Goal: Task Accomplishment & Management: Complete application form

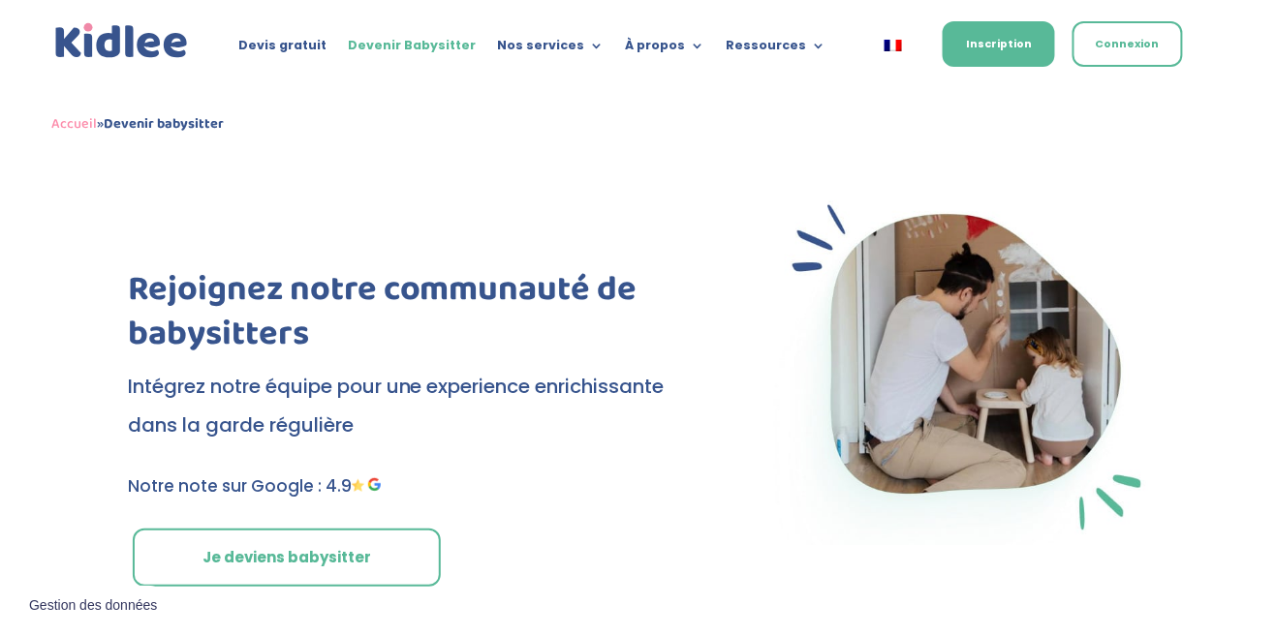
click at [300, 549] on link "Je deviens babysitter" at bounding box center [287, 558] width 308 height 58
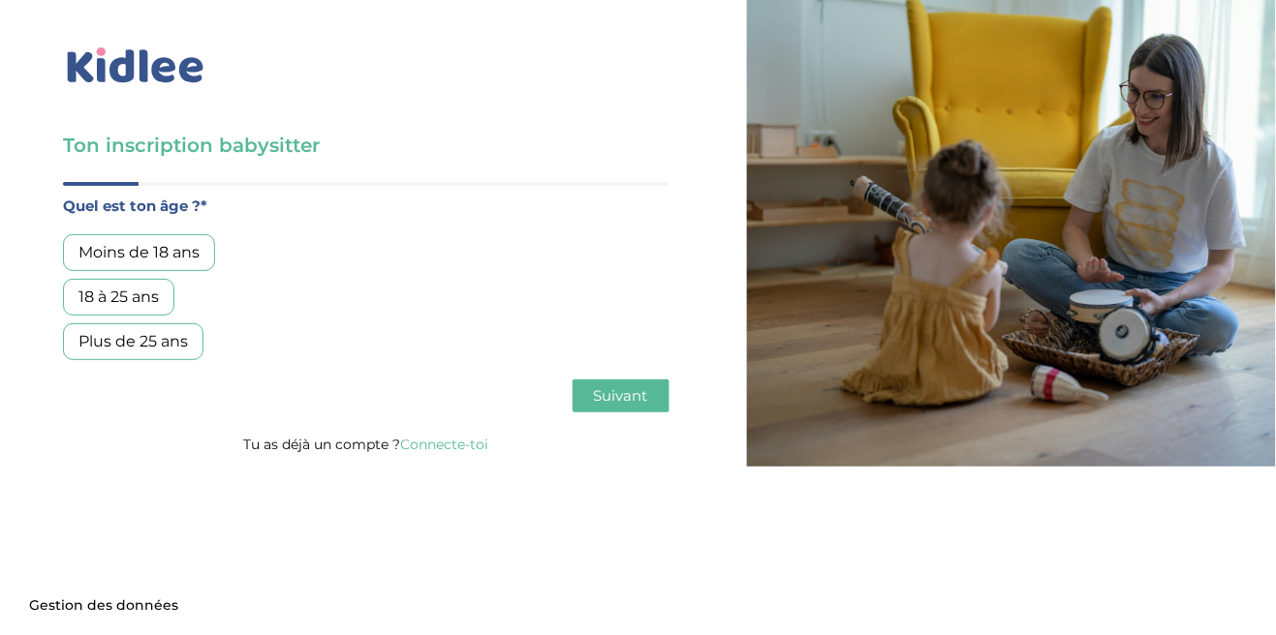
click at [147, 296] on div "18 à 25 ans" at bounding box center [118, 297] width 111 height 37
click at [593, 384] on button "Suivant" at bounding box center [621, 396] width 97 height 33
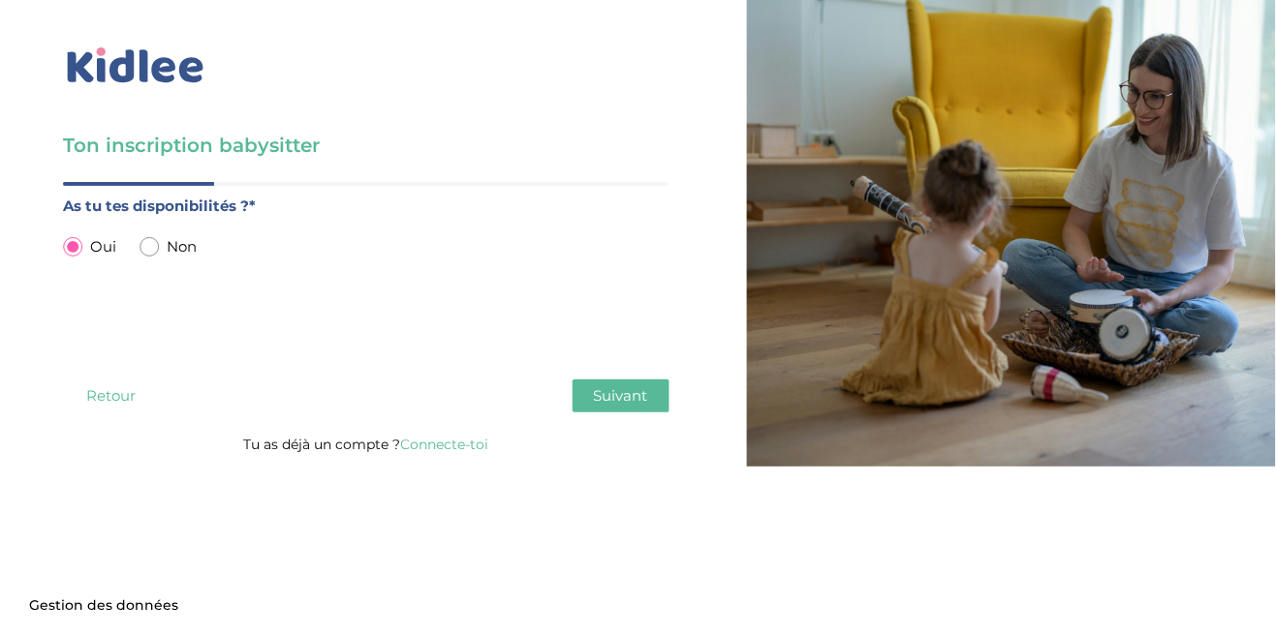
click at [451, 331] on div "As tu tes disponibilités ?* Oui Non" at bounding box center [366, 277] width 606 height 167
click at [652, 401] on button "Suivant" at bounding box center [621, 396] width 97 height 33
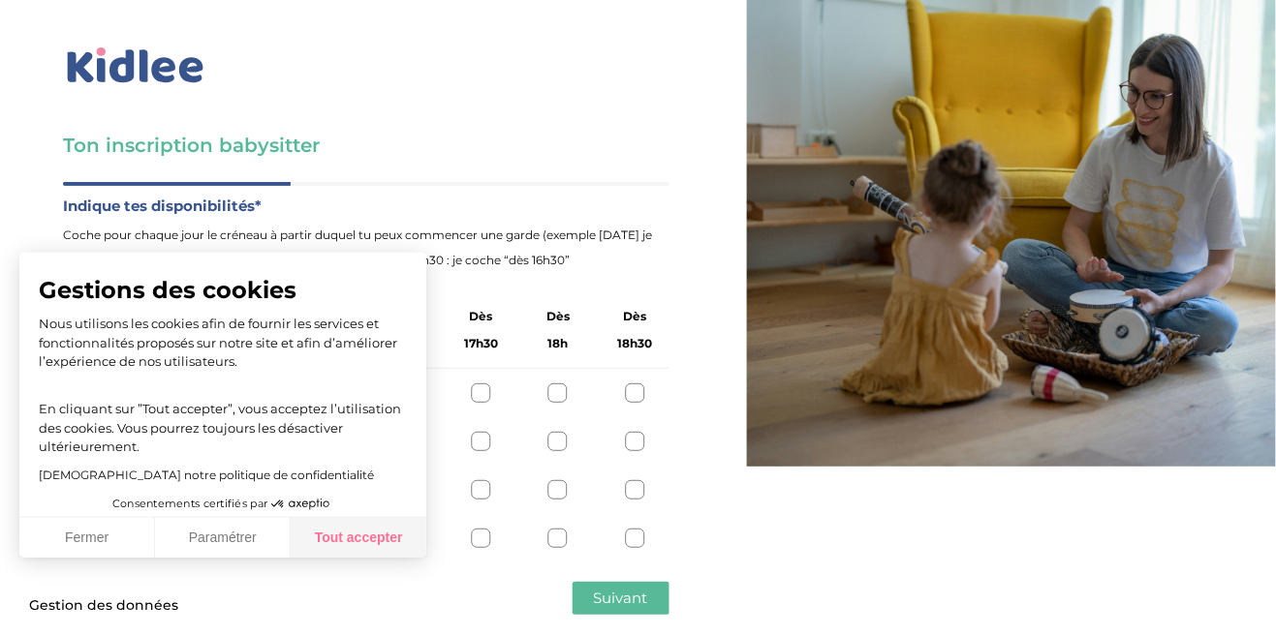
click at [363, 545] on button "Tout accepter" at bounding box center [359, 538] width 136 height 41
